Goal: Transaction & Acquisition: Subscribe to service/newsletter

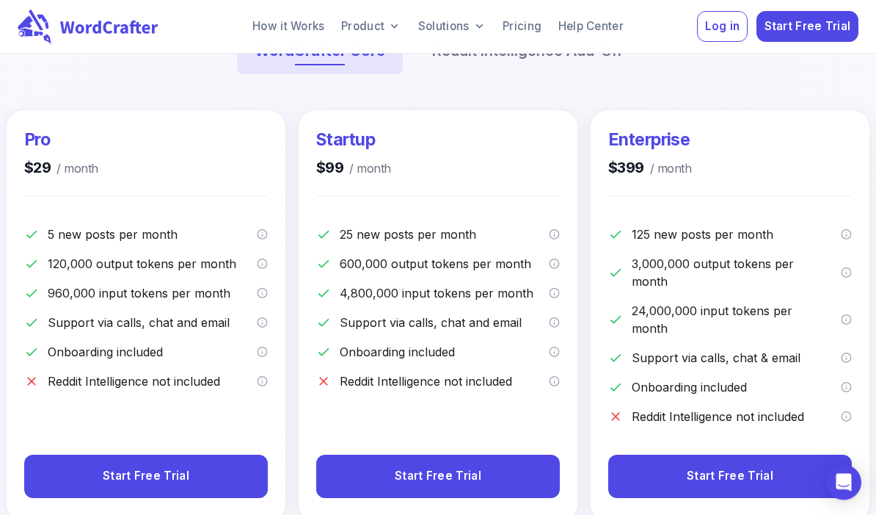
scroll to position [260, 0]
click at [553, 231] on icon "A post is a new piece of content, an imported content for optimization or a con…" at bounding box center [554, 234] width 11 height 12
click at [533, 112] on div "Startup $99 / month 25 new posts per month 600,000 output tokens per month 4,80…" at bounding box center [438, 315] width 279 height 411
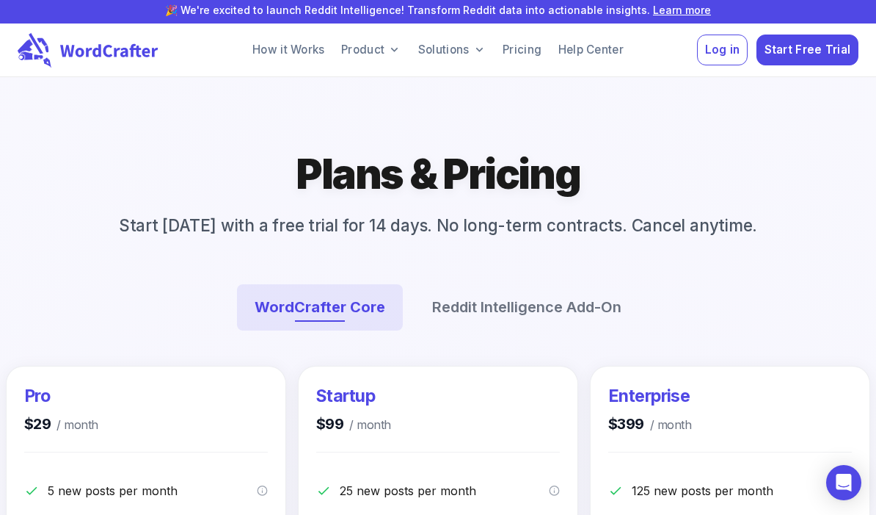
scroll to position [0, 0]
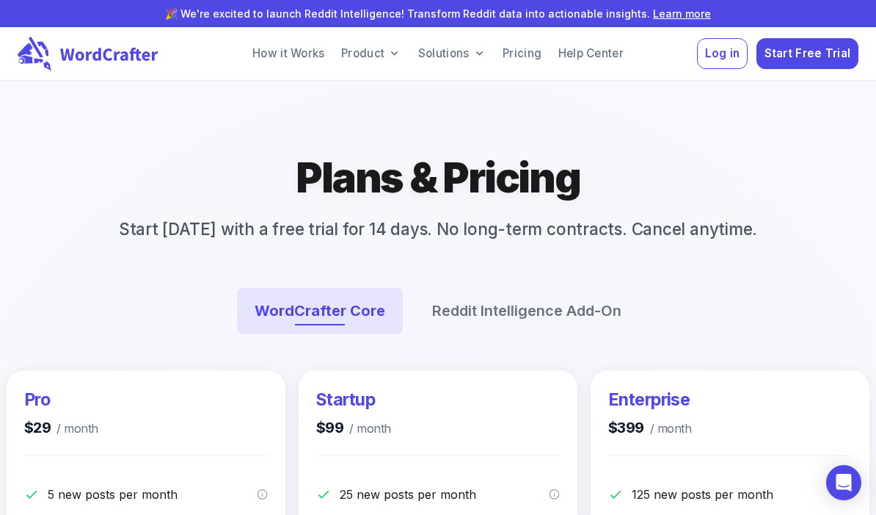
click at [305, 52] on link "How it Works" at bounding box center [288, 53] width 83 height 29
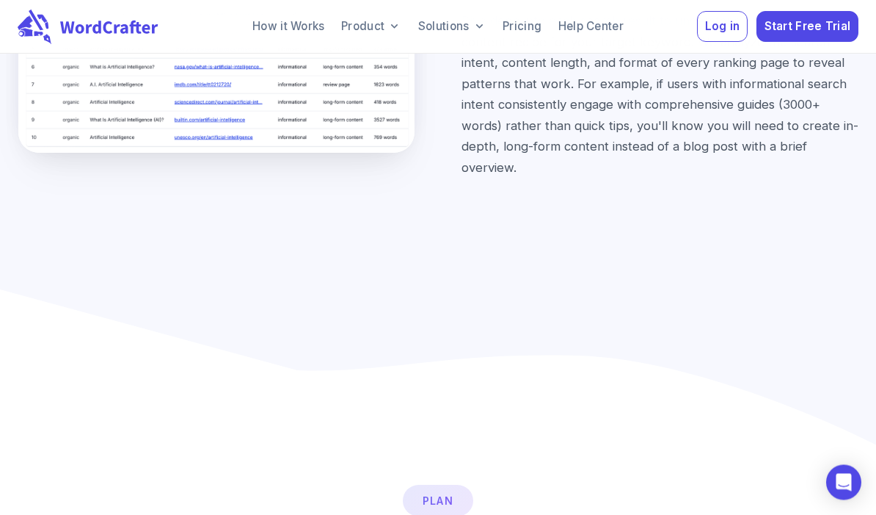
scroll to position [6697, 0]
click at [798, 24] on span "Start Free Trial" at bounding box center [808, 27] width 87 height 20
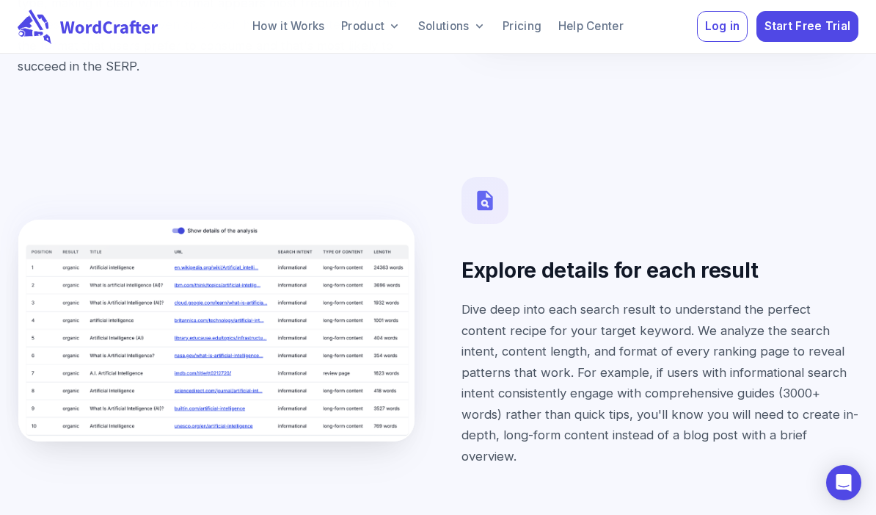
scroll to position [6173, 0]
